Goal: Task Accomplishment & Management: Complete application form

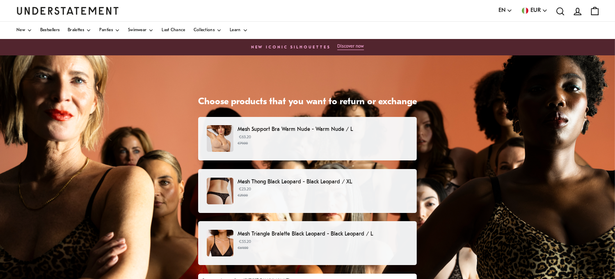
drag, startPoint x: 358, startPoint y: 134, endPoint x: 358, endPoint y: 140, distance: 5.7
click at [357, 134] on p "€63.20 €79.00" at bounding box center [323, 140] width 171 height 12
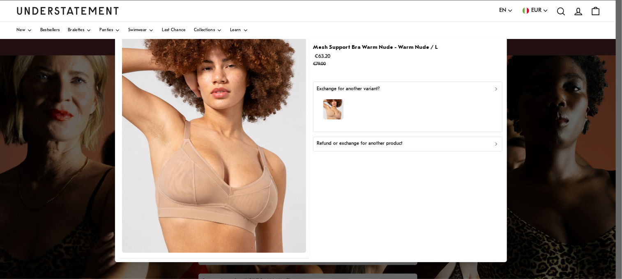
click at [497, 145] on icon "button" at bounding box center [496, 144] width 6 height 6
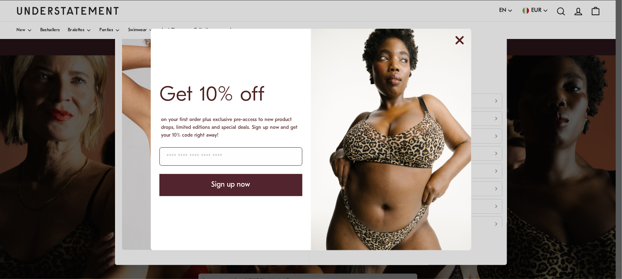
click at [458, 46] on circle "Close dialog" at bounding box center [460, 40] width 16 height 16
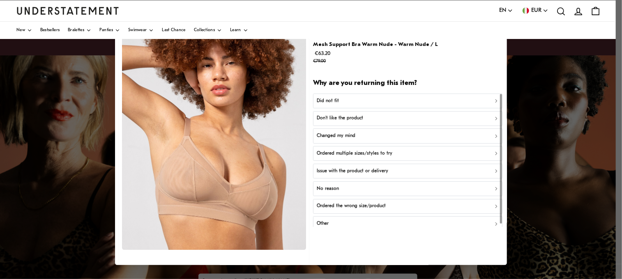
click at [495, 188] on icon "button" at bounding box center [496, 188] width 2 height 3
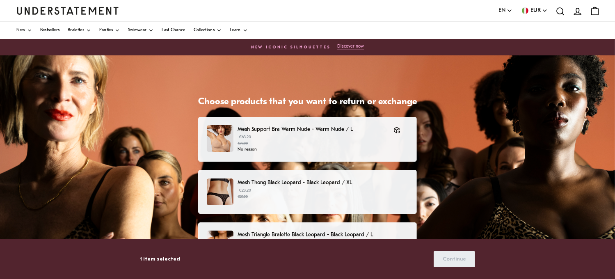
scroll to position [41, 0]
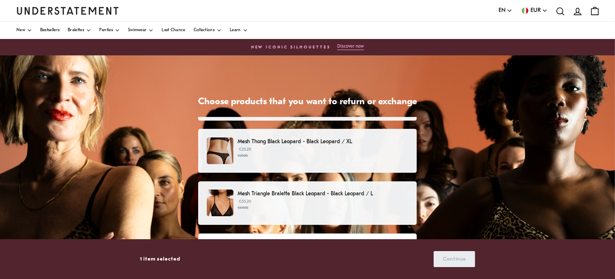
click at [338, 151] on p "€23.20 €29.00" at bounding box center [323, 153] width 171 height 12
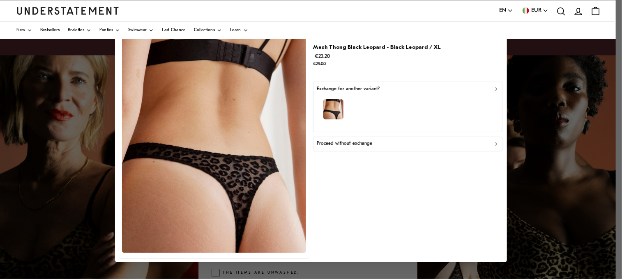
click at [493, 144] on div "Proceed without exchange" at bounding box center [408, 144] width 182 height 8
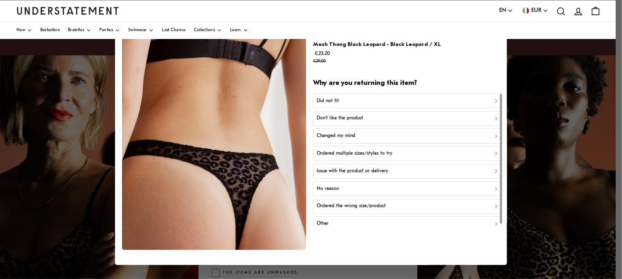
click at [486, 101] on div "Did not fit" at bounding box center [408, 101] width 182 height 8
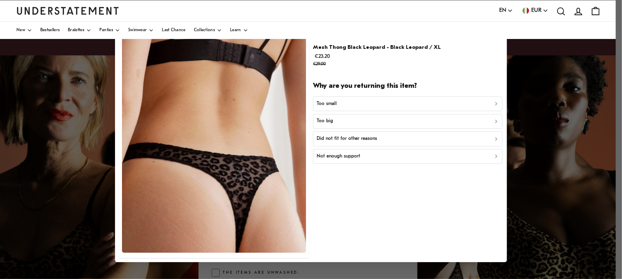
click at [495, 103] on icon "button" at bounding box center [496, 103] width 2 height 3
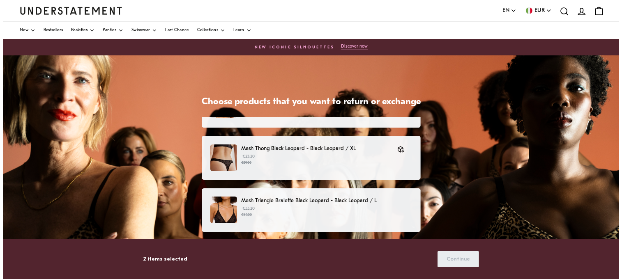
scroll to position [82, 0]
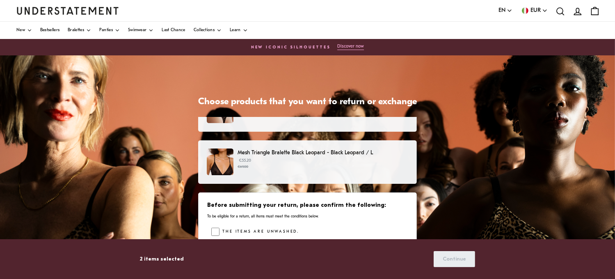
click at [303, 166] on small "€69.00" at bounding box center [323, 167] width 171 height 6
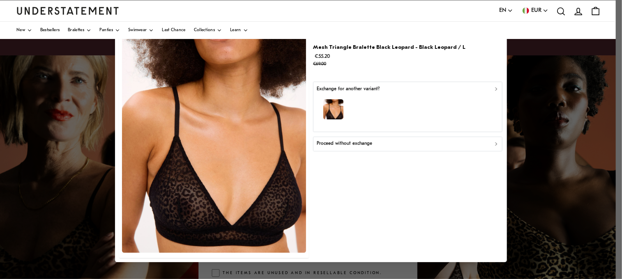
click at [492, 93] on div "button" at bounding box center [408, 111] width 182 height 36
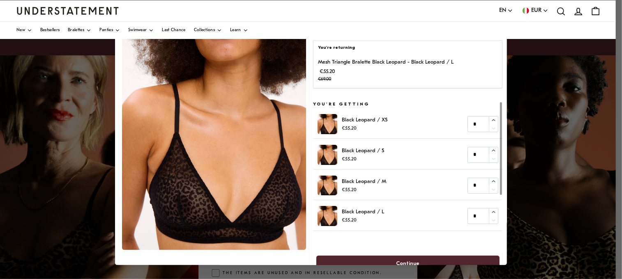
click at [496, 64] on div "You're returning Mesh Triangle Bralette Black Leopard - Black Leopard / L €55.2…" at bounding box center [407, 64] width 189 height 48
click at [464, 70] on div "Mesh Triangle Bralette Black Leopard - Black Leopard / L €55.20 €69.00" at bounding box center [408, 70] width 180 height 25
click at [380, 67] on p "€55.20 €69.00" at bounding box center [385, 75] width 135 height 16
click at [276, 82] on img at bounding box center [214, 135] width 184 height 229
click at [464, 66] on div "Mesh Triangle Bralette Black Leopard - Black Leopard / L €55.20 €69.00" at bounding box center [408, 70] width 180 height 25
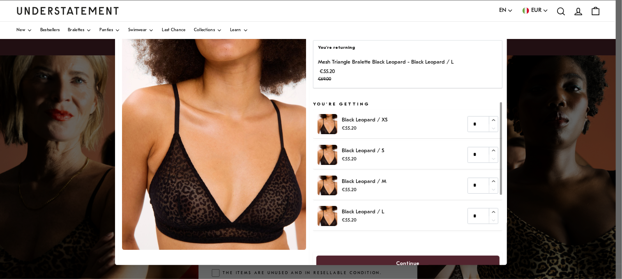
click at [347, 63] on p "Mesh Triangle Bralette Black Leopard - Black Leopard / L" at bounding box center [385, 62] width 135 height 9
click at [140, 55] on img at bounding box center [214, 135] width 184 height 229
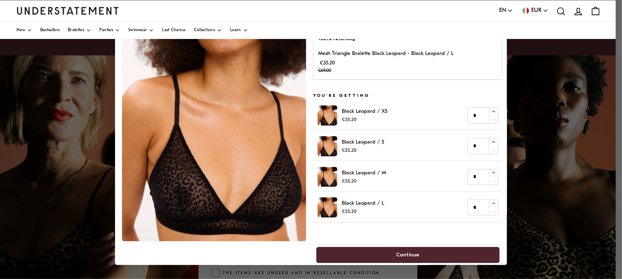
scroll to position [14, 0]
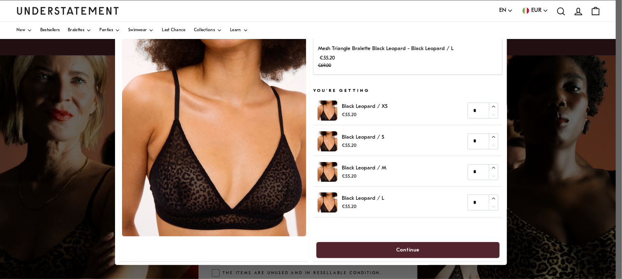
click at [71, 135] on div at bounding box center [311, 139] width 622 height 279
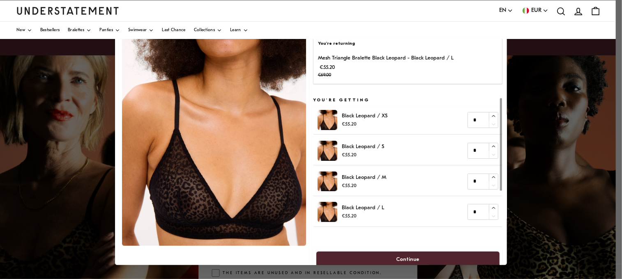
scroll to position [0, 0]
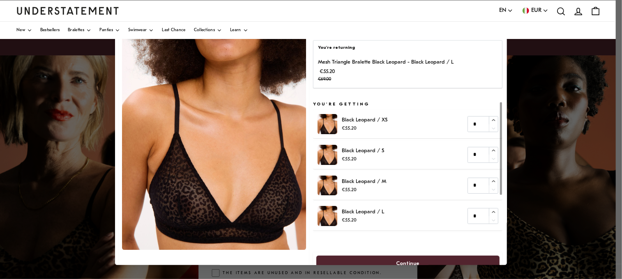
click at [379, 68] on p "€55.20 €69.00" at bounding box center [385, 75] width 135 height 16
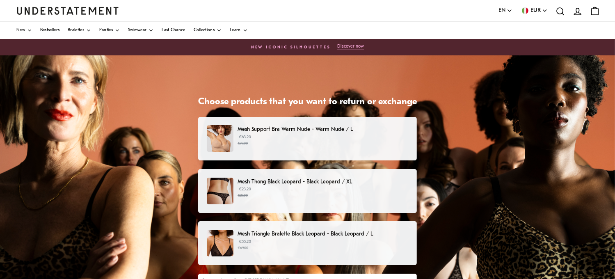
click at [349, 234] on p "Mesh Triangle Bralette Black Leopard - Black Leopard / L" at bounding box center [323, 234] width 171 height 9
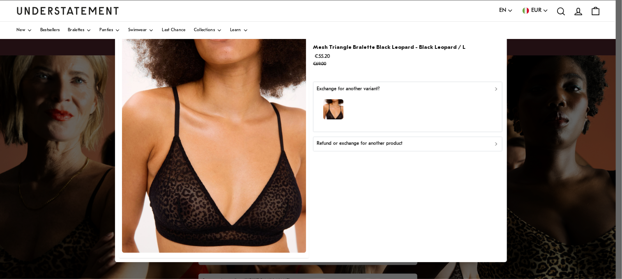
click at [494, 146] on icon "button" at bounding box center [496, 144] width 6 height 6
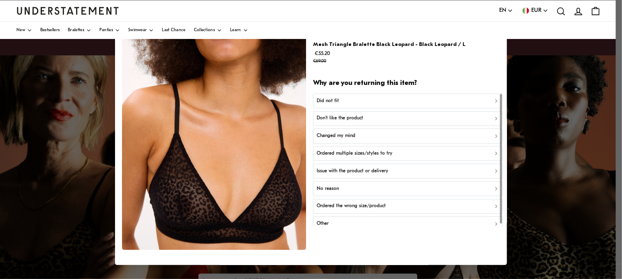
click at [493, 101] on icon "button" at bounding box center [496, 101] width 6 height 6
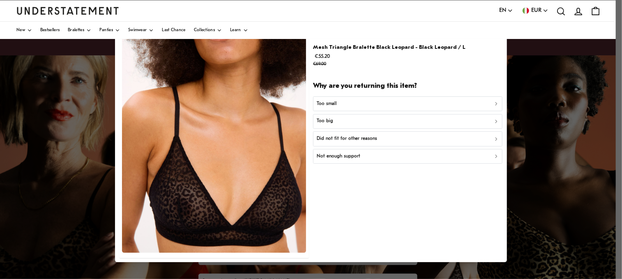
click at [417, 103] on div "Too small" at bounding box center [408, 104] width 182 height 8
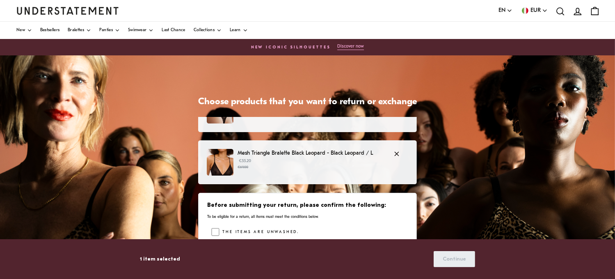
scroll to position [40, 0]
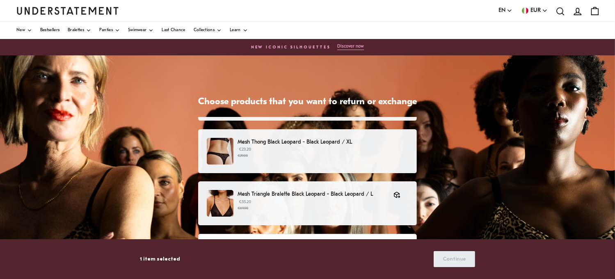
click at [340, 158] on div "Mesh Thong Black Leopard - Black Leopard / XL €23.20 €29.00" at bounding box center [308, 151] width 202 height 27
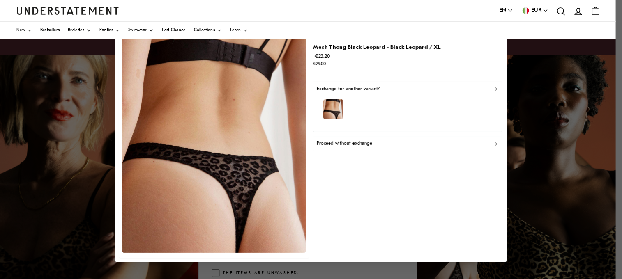
click at [494, 143] on icon "button" at bounding box center [496, 144] width 6 height 6
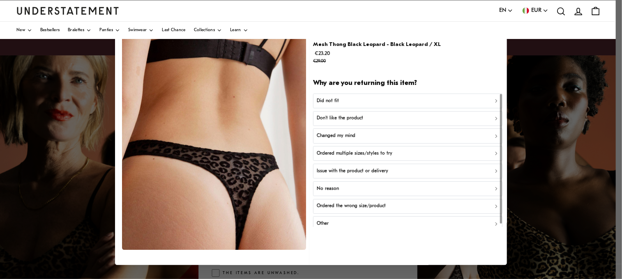
click at [493, 103] on icon "button" at bounding box center [496, 101] width 6 height 6
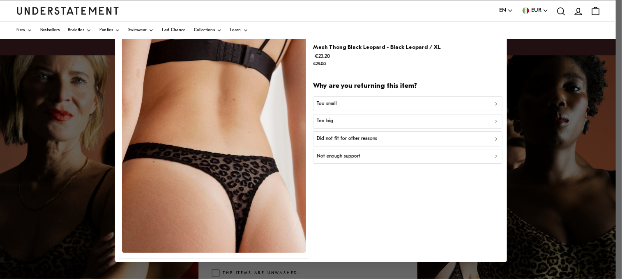
click at [497, 102] on icon "button" at bounding box center [496, 104] width 6 height 6
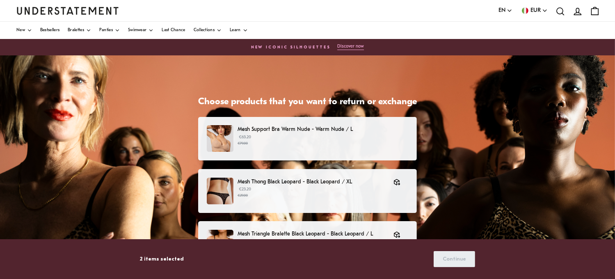
click at [360, 124] on div "Mesh Support Bra Warm Nude - Warm Nude / L €63.20 €79.00" at bounding box center [307, 139] width 219 height 44
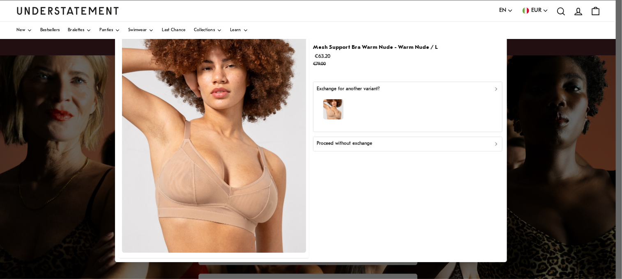
click at [493, 146] on div "Proceed without exchange" at bounding box center [408, 144] width 182 height 8
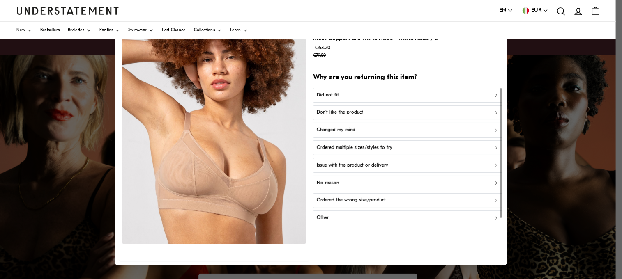
click at [445, 88] on button "Did not fit" at bounding box center [407, 95] width 189 height 15
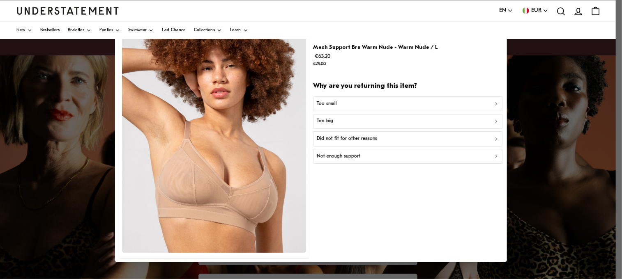
drag, startPoint x: 618, startPoint y: 261, endPoint x: 609, endPoint y: 207, distance: 55.0
click at [615, 208] on div at bounding box center [311, 139] width 622 height 279
click at [490, 156] on div "Not enough support" at bounding box center [408, 157] width 182 height 8
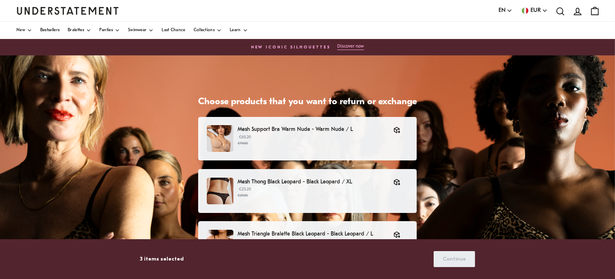
scroll to position [81, 0]
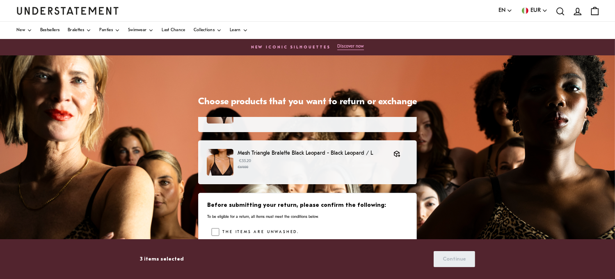
click at [221, 232] on label "The items are unwashed." at bounding box center [260, 232] width 80 height 8
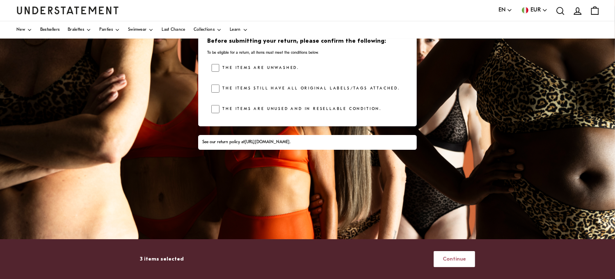
scroll to position [186, 0]
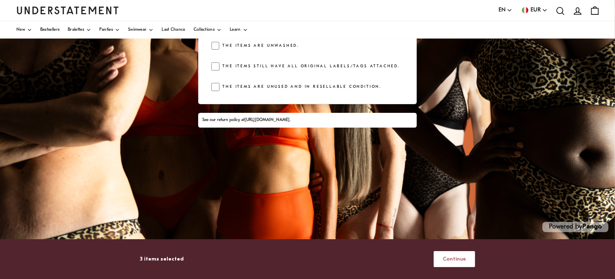
click at [462, 265] on span "Continue" at bounding box center [454, 259] width 23 height 15
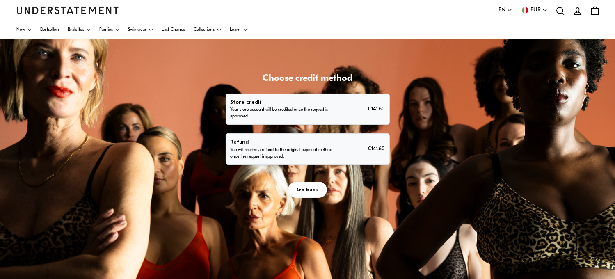
scroll to position [22, 0]
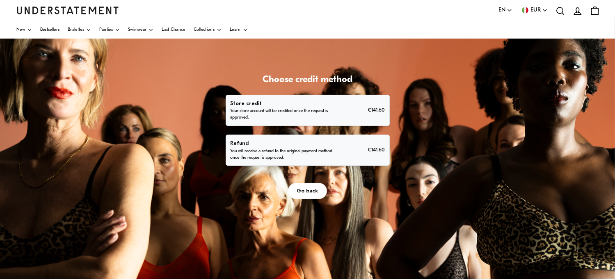
click at [322, 150] on p "You will receive a refund to the original payment method once the request is ap…" at bounding box center [281, 154] width 103 height 13
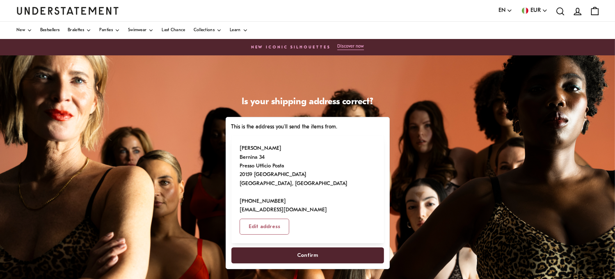
click at [317, 248] on span "Confirm" at bounding box center [307, 255] width 21 height 15
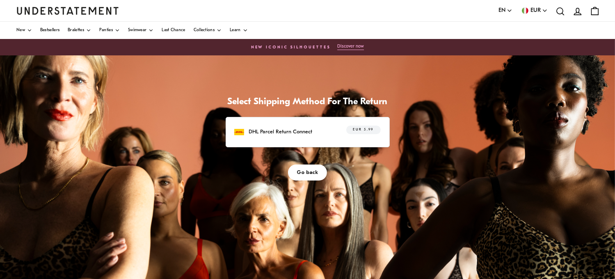
click at [295, 132] on p "DHL Parcel Return Connect" at bounding box center [281, 132] width 64 height 9
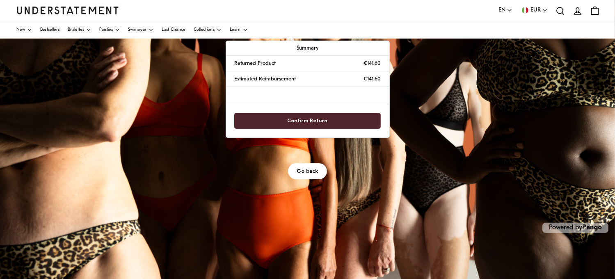
scroll to position [186, 0]
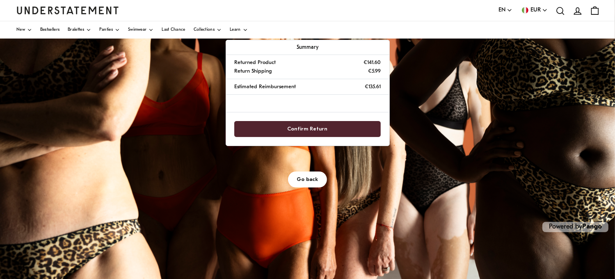
click at [304, 128] on span "Confirm Return" at bounding box center [308, 129] width 40 height 15
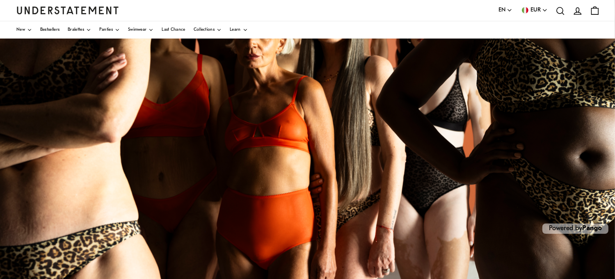
scroll to position [186, 0]
